Goal: Navigation & Orientation: Understand site structure

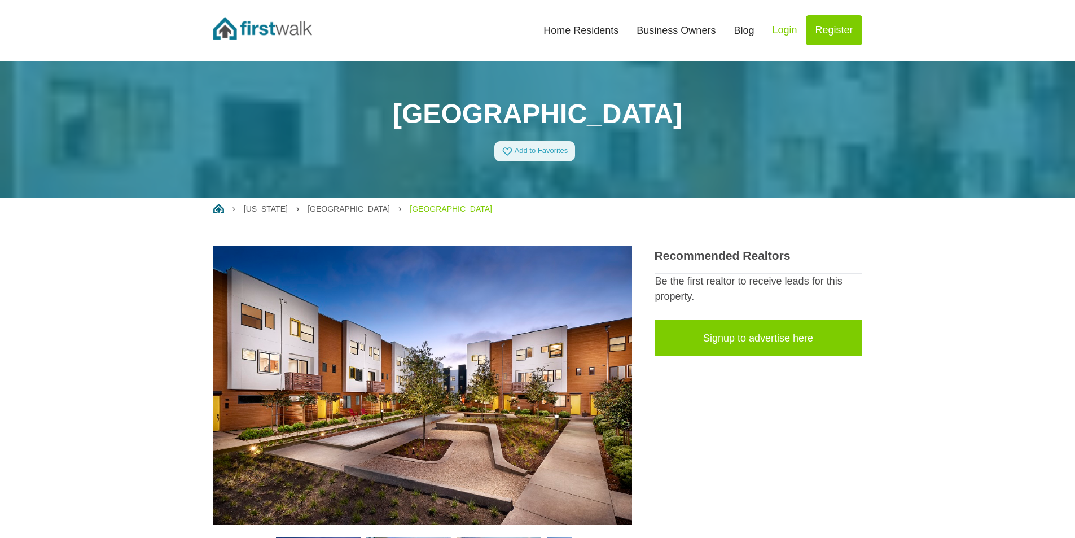
click at [696, 30] on link "Business Owners" at bounding box center [676, 30] width 97 height 25
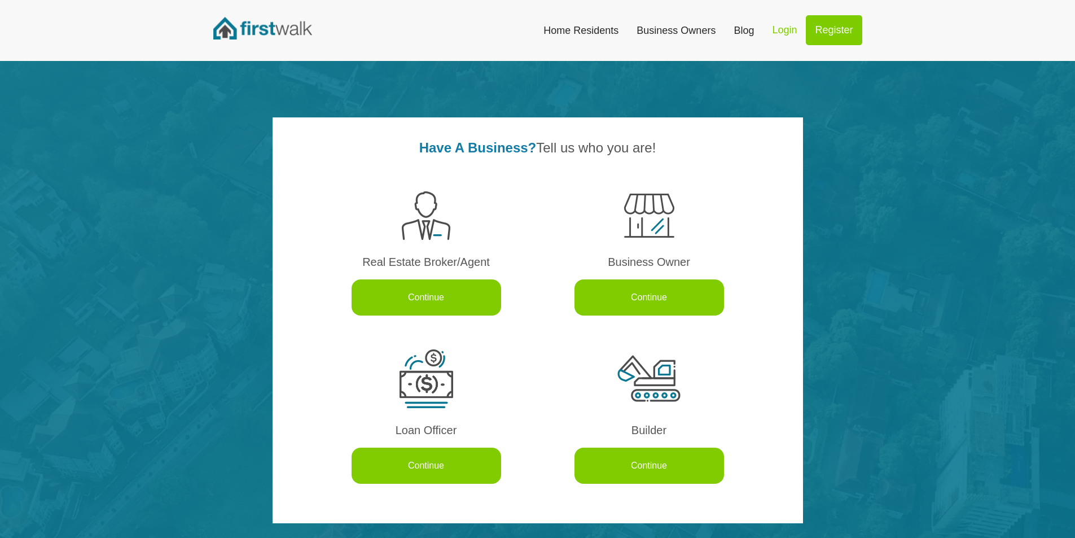
click at [292, 30] on img at bounding box center [262, 28] width 99 height 23
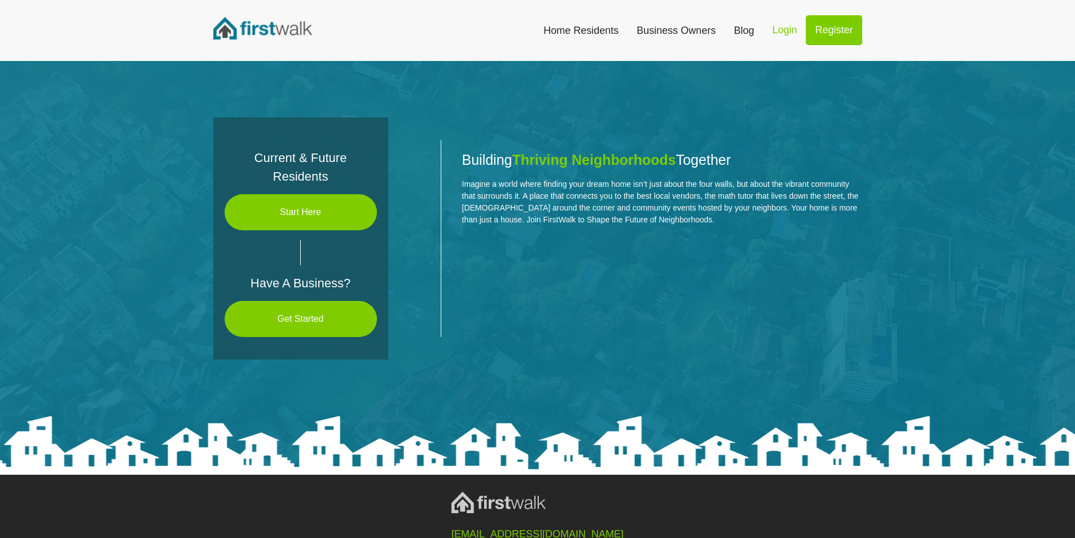
click at [747, 32] on link "Blog" at bounding box center [744, 30] width 38 height 25
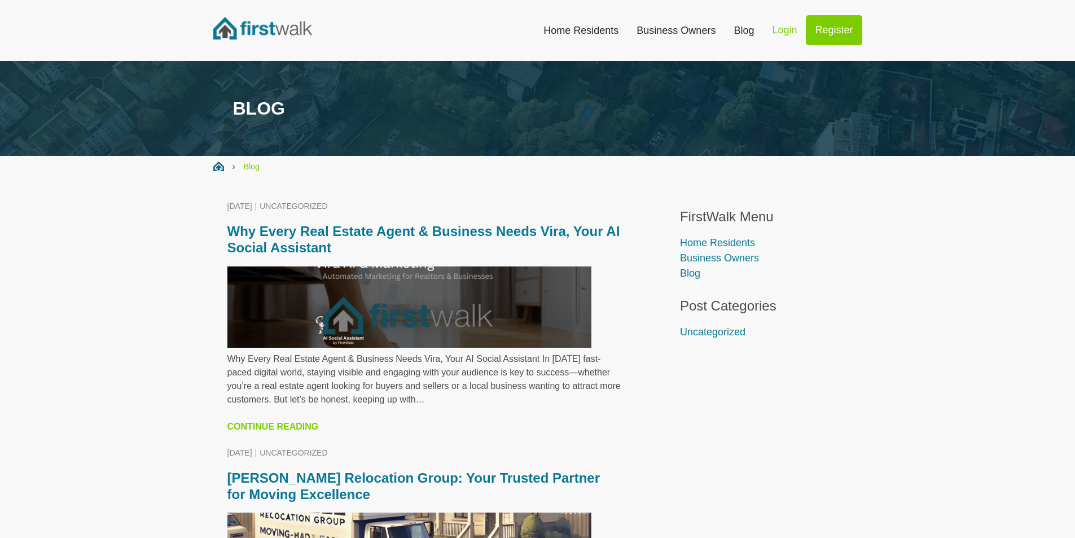
click at [288, 23] on img at bounding box center [262, 28] width 99 height 23
